Goal: Task Accomplishment & Management: Use online tool/utility

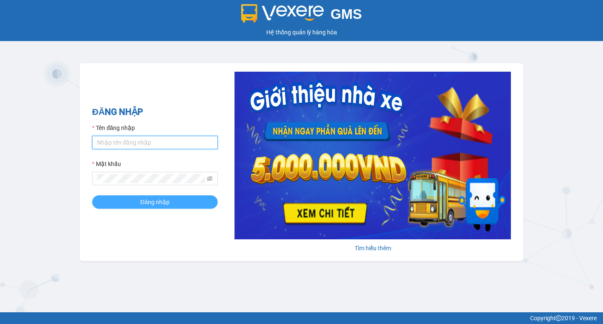
type input "thaiquang.tuanhung"
click at [161, 200] on span "Đăng nhập" at bounding box center [154, 201] width 29 height 9
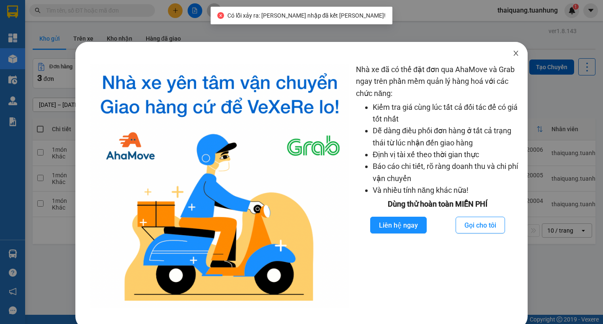
click at [512, 52] on icon "close" at bounding box center [515, 53] width 7 height 7
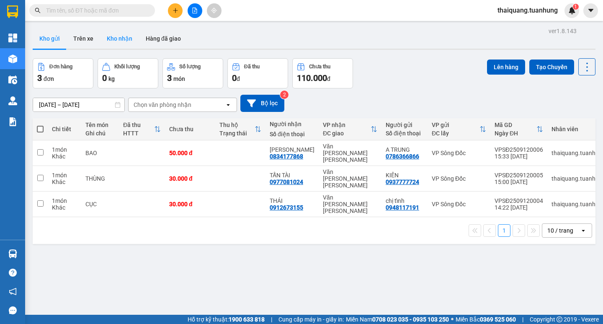
click at [115, 40] on button "Kho nhận" at bounding box center [119, 38] width 39 height 20
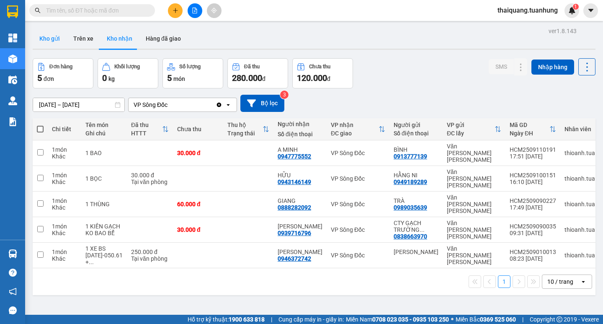
click at [53, 36] on button "Kho gửi" at bounding box center [50, 38] width 34 height 20
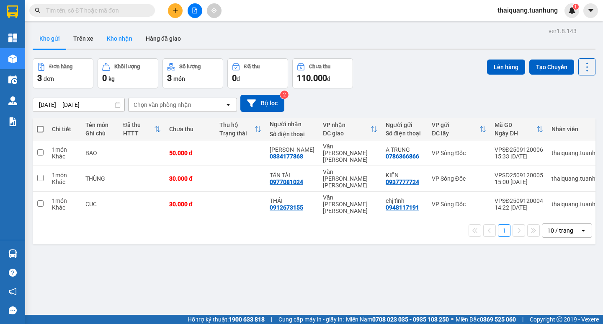
click at [115, 41] on button "Kho nhận" at bounding box center [119, 38] width 39 height 20
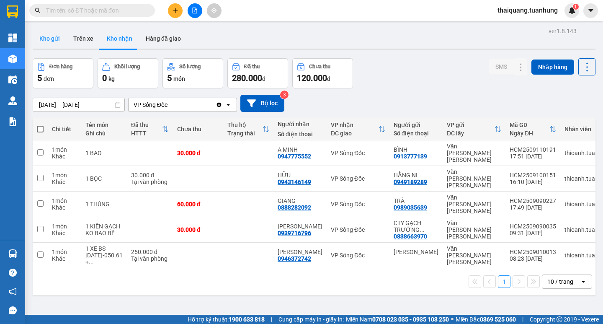
click at [51, 41] on button "Kho gửi" at bounding box center [50, 38] width 34 height 20
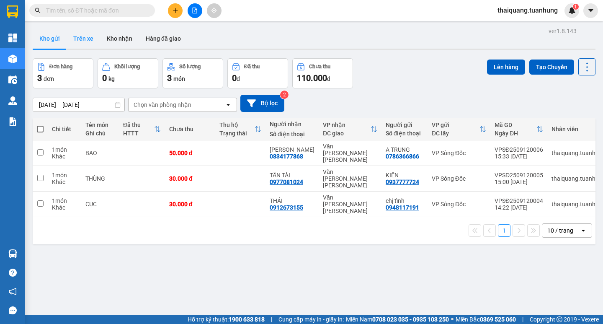
click at [91, 44] on button "Trên xe" at bounding box center [83, 38] width 33 height 20
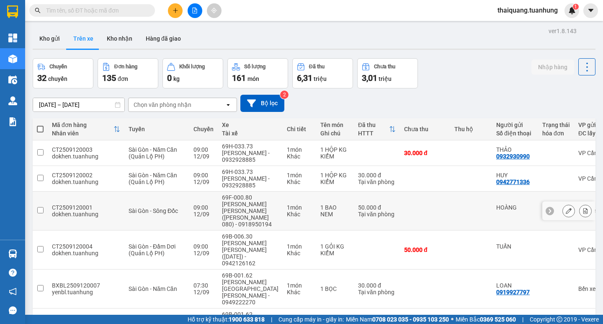
scroll to position [186, 0]
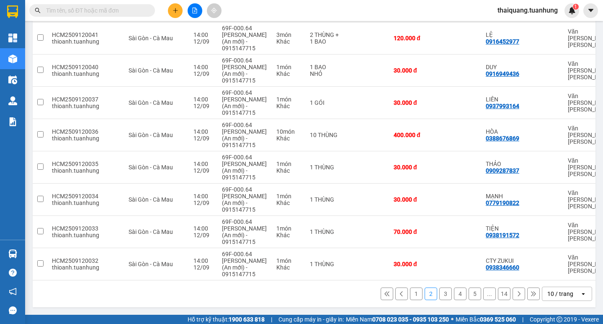
click at [439, 294] on button "3" at bounding box center [445, 293] width 13 height 13
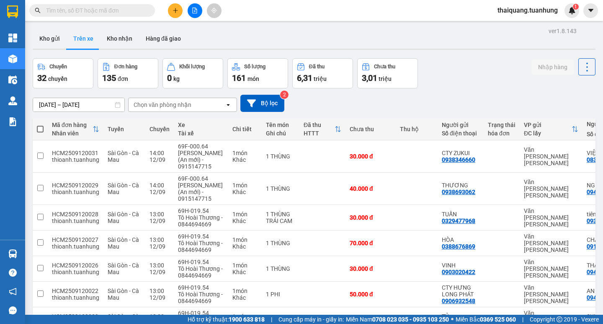
scroll to position [132, 0]
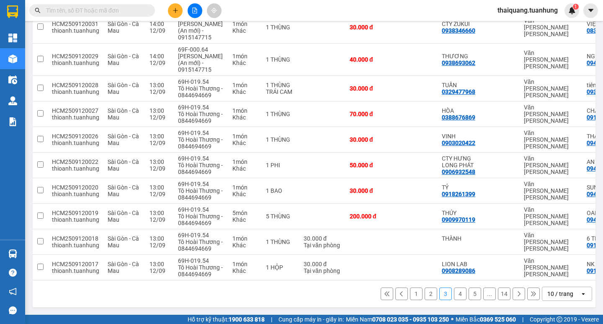
click at [454, 290] on button "4" at bounding box center [460, 293] width 13 height 13
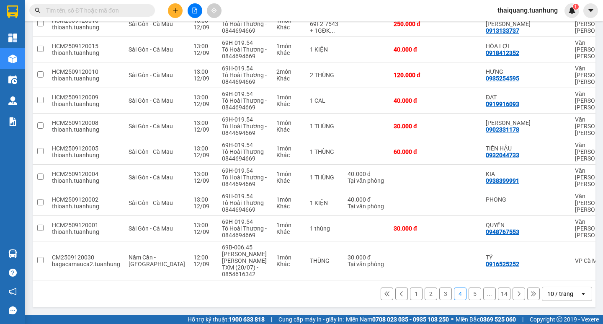
click at [471, 294] on button "5" at bounding box center [474, 293] width 13 height 13
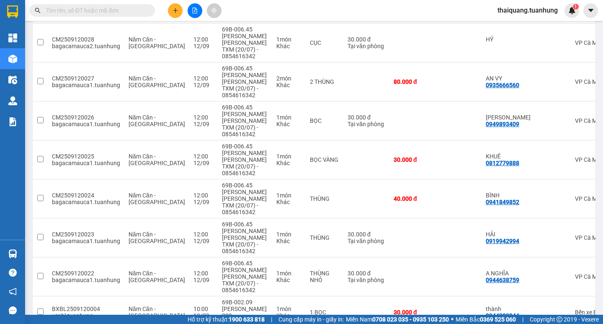
scroll to position [0, 0]
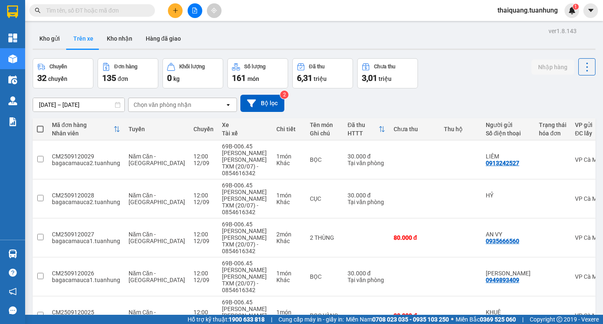
click at [88, 41] on button "Trên xe" at bounding box center [83, 38] width 33 height 20
click at [112, 10] on input "text" at bounding box center [95, 10] width 99 height 9
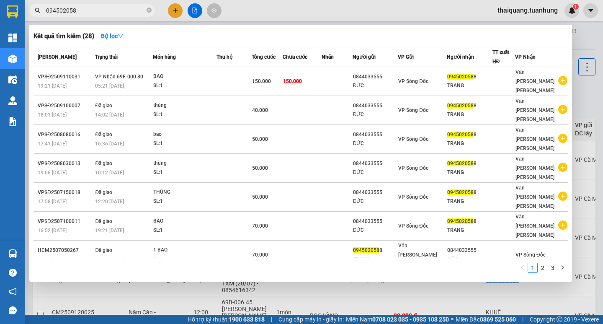
type input "0945020588"
click at [146, 10] on icon "close-circle" at bounding box center [148, 10] width 5 height 5
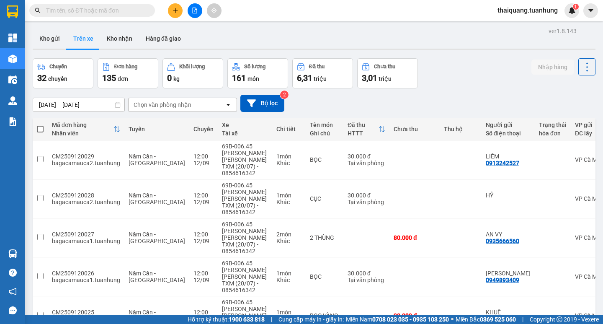
click at [375, 42] on div "Kho gửi Trên xe Kho nhận Hàng đã giao" at bounding box center [314, 39] width 562 height 22
click at [126, 12] on input "text" at bounding box center [95, 10] width 99 height 9
click at [136, 11] on input "text" at bounding box center [95, 10] width 99 height 9
click at [61, 39] on button "Kho gửi" at bounding box center [50, 38] width 34 height 20
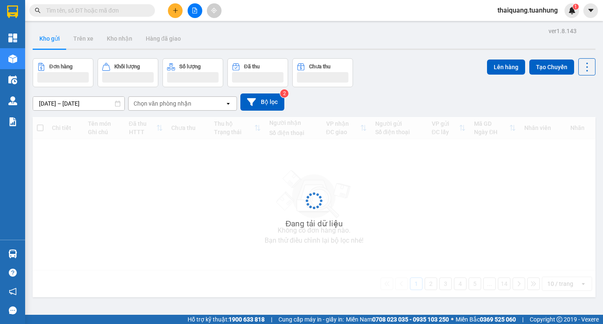
click at [91, 12] on input "text" at bounding box center [95, 10] width 99 height 9
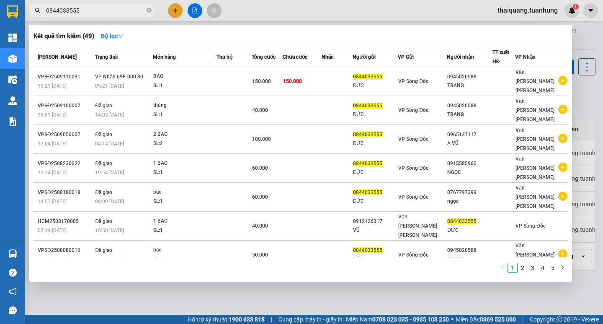
type input "0844033555"
click at [288, 34] on div "Kết quả [PERSON_NAME] ( 49 ) Bộ lọc" at bounding box center [300, 35] width 534 height 13
click at [148, 12] on icon "close-circle" at bounding box center [148, 10] width 5 height 5
